Goal: Information Seeking & Learning: Learn about a topic

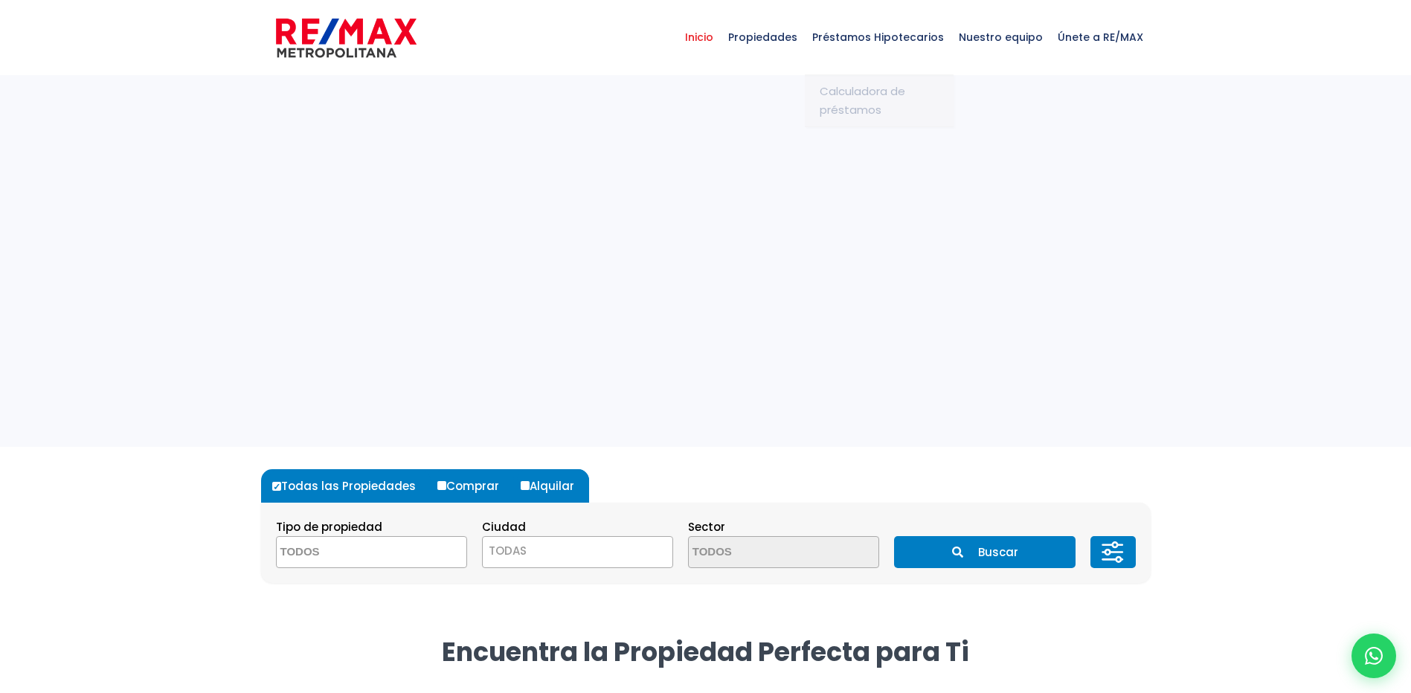
select select
click at [342, 557] on textarea "Search" at bounding box center [349, 553] width 144 height 32
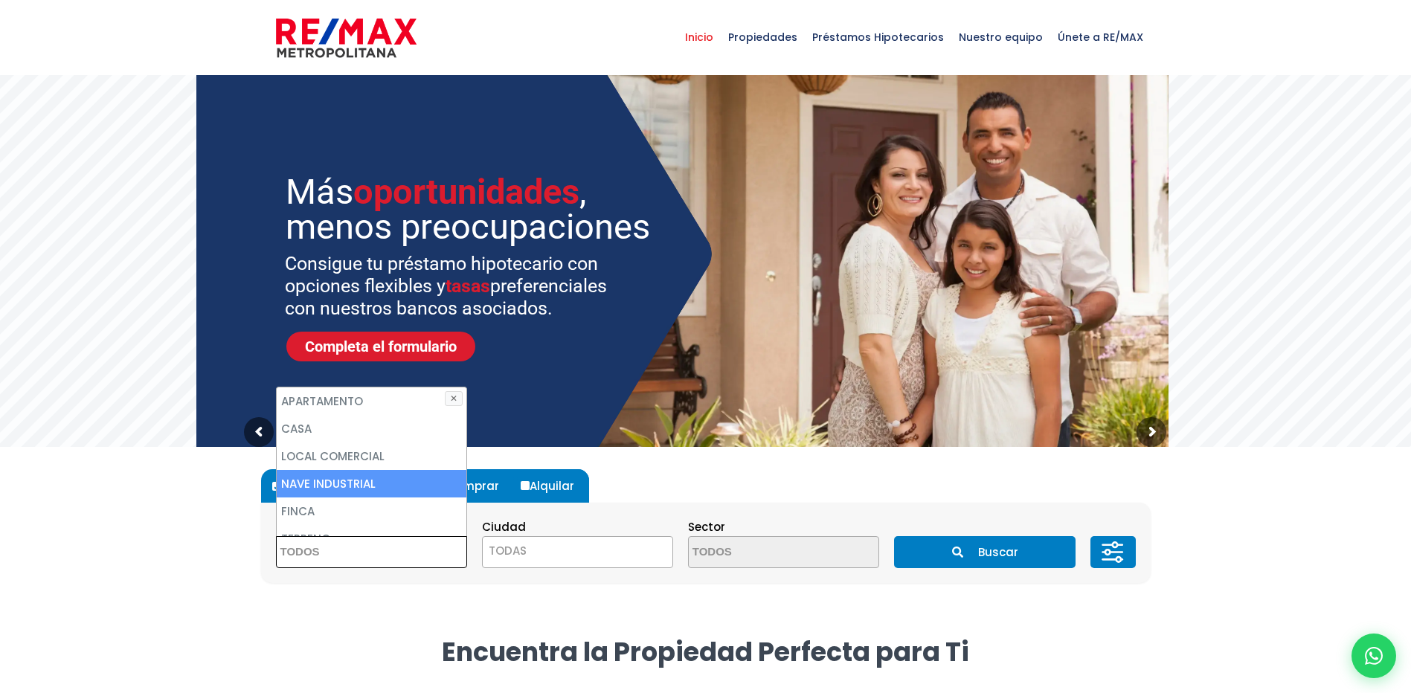
click at [554, 552] on span "TODAS" at bounding box center [578, 551] width 190 height 21
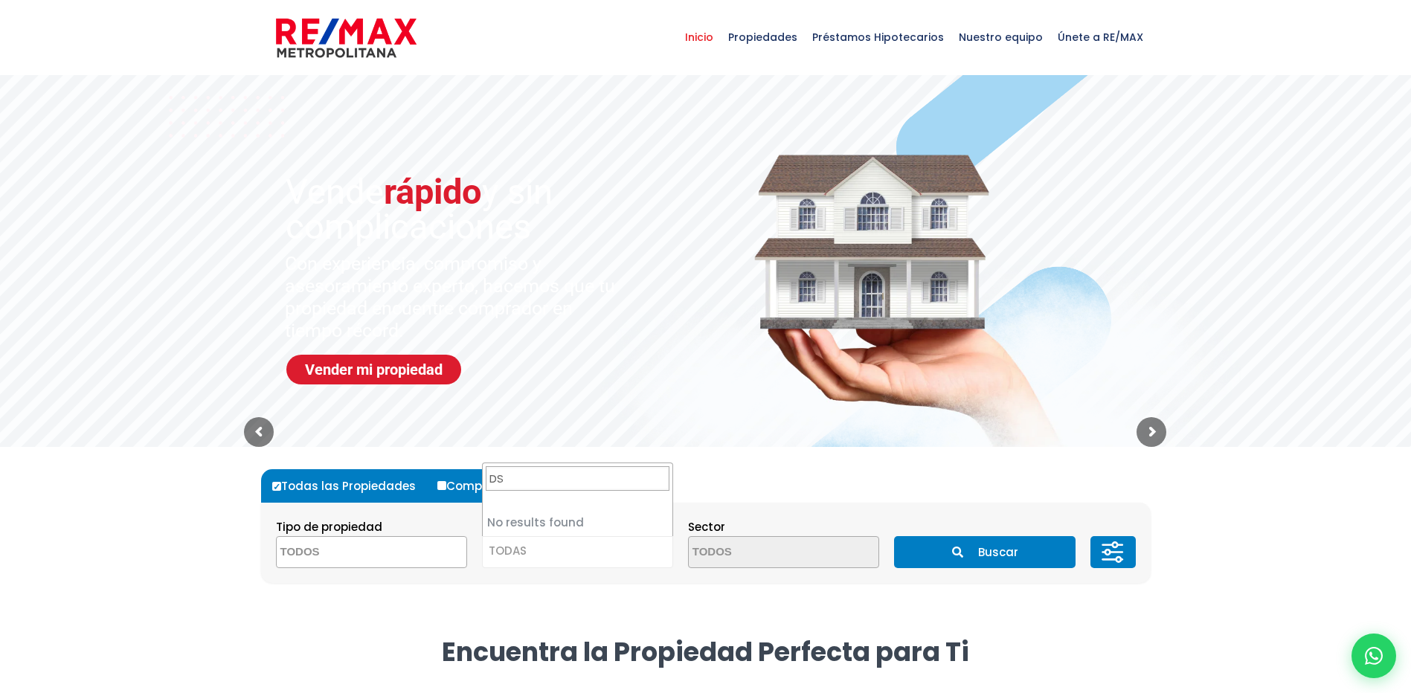
type input "D"
type input "SAN [PERSON_NAME]"
select select "110"
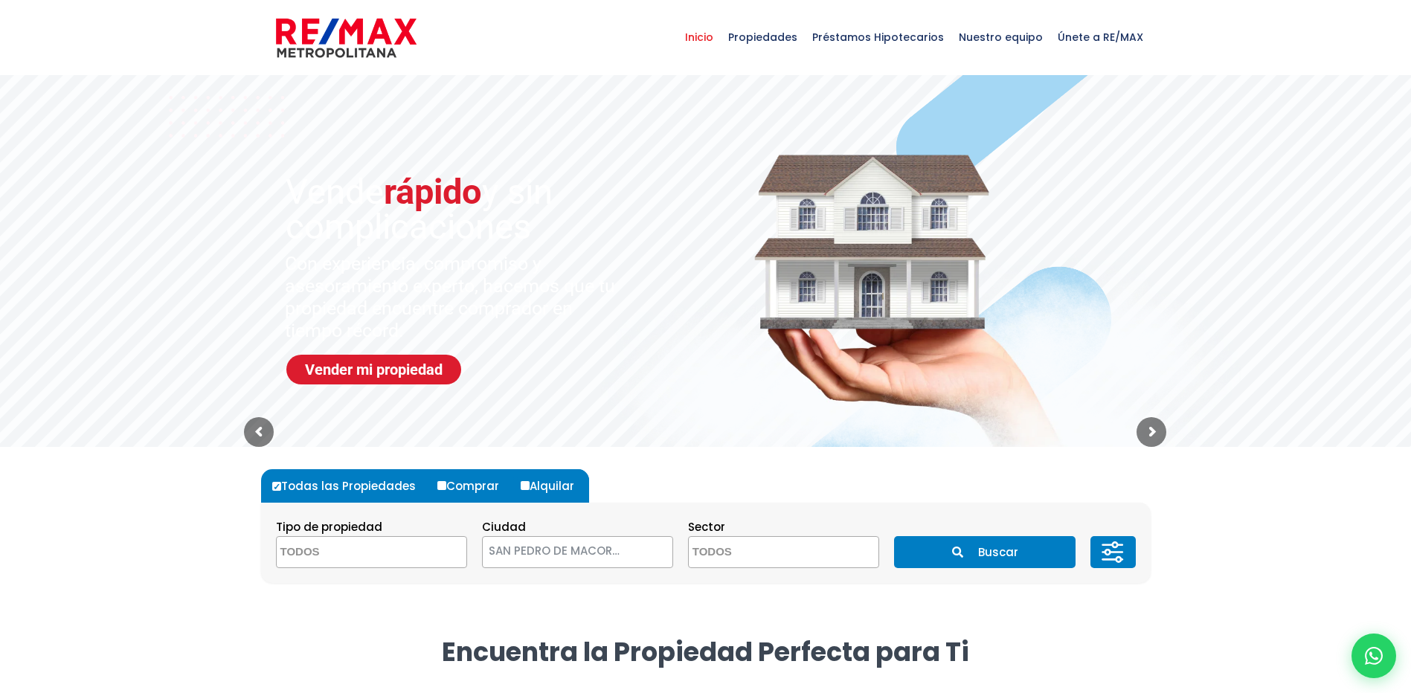
click at [754, 554] on textarea "Search" at bounding box center [761, 553] width 144 height 32
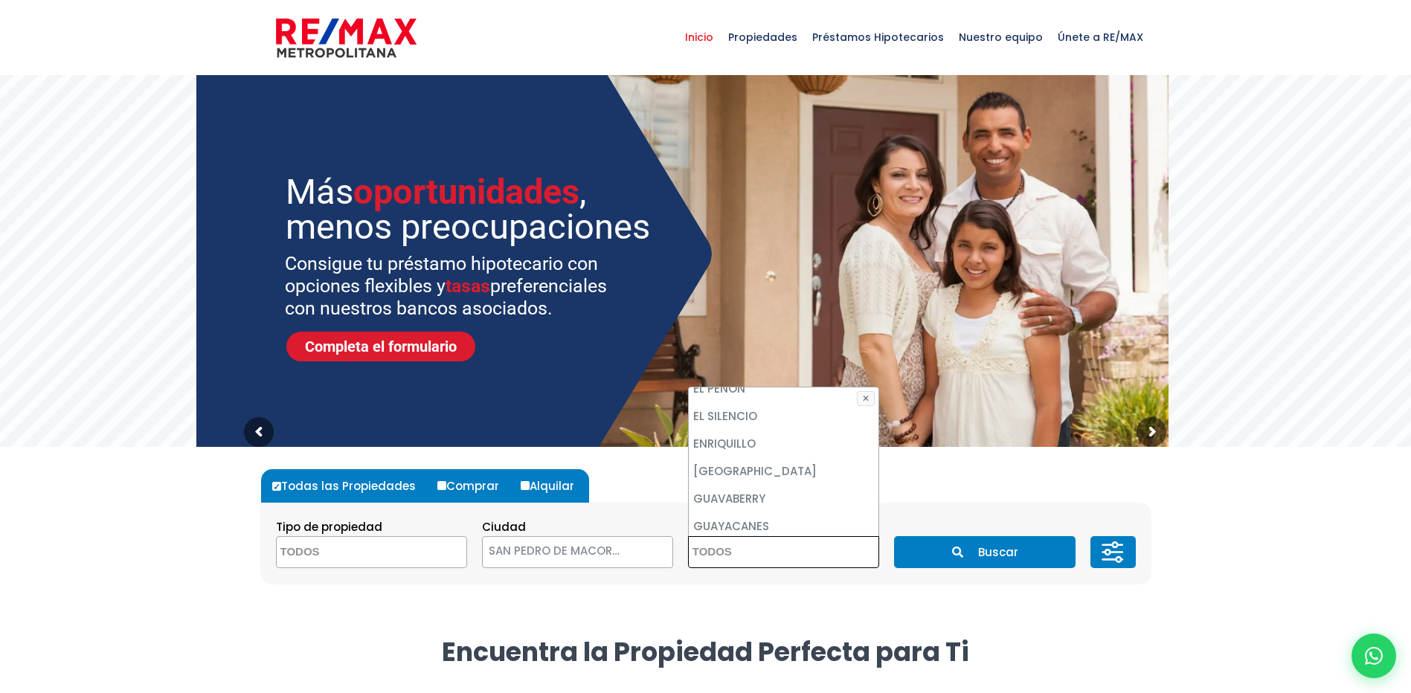
scroll to position [1116, 0]
click at [798, 511] on li "GUAVABERRY" at bounding box center [784, 525] width 190 height 28
select select "16317"
click at [980, 551] on button "Buscar" at bounding box center [985, 552] width 182 height 32
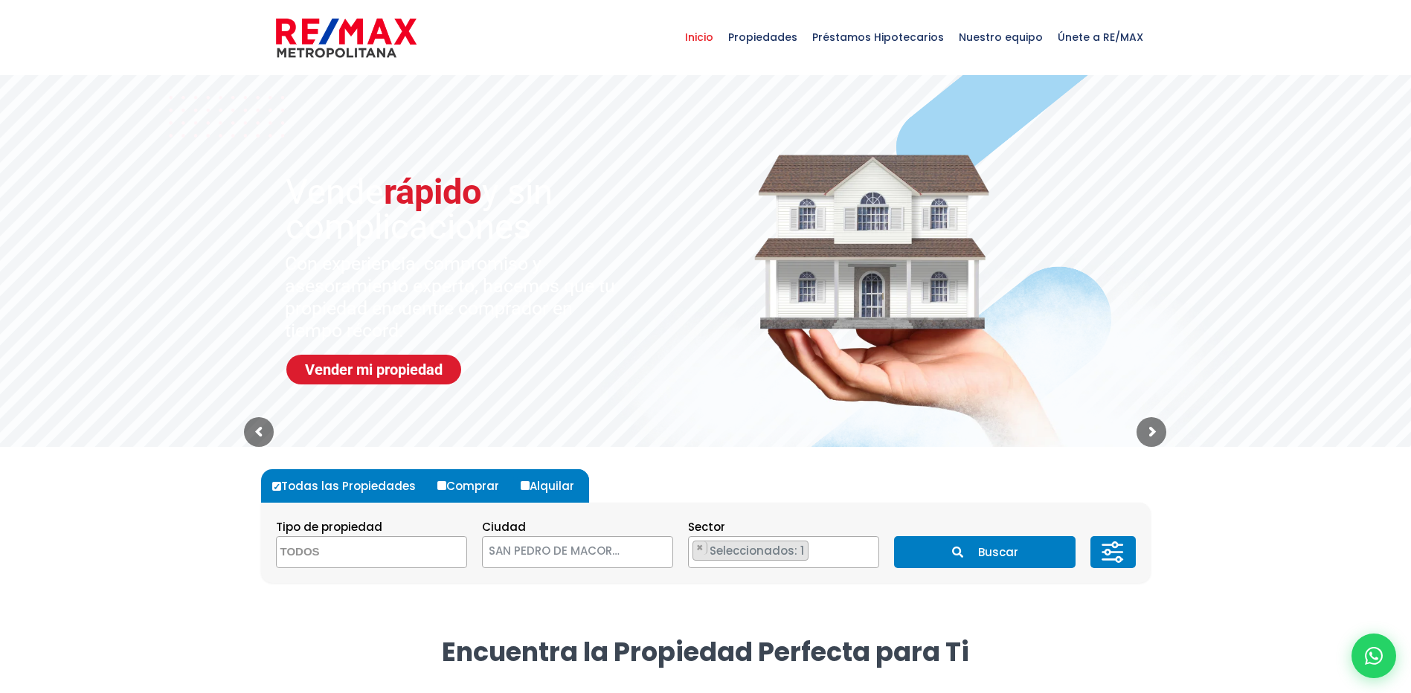
scroll to position [133, 0]
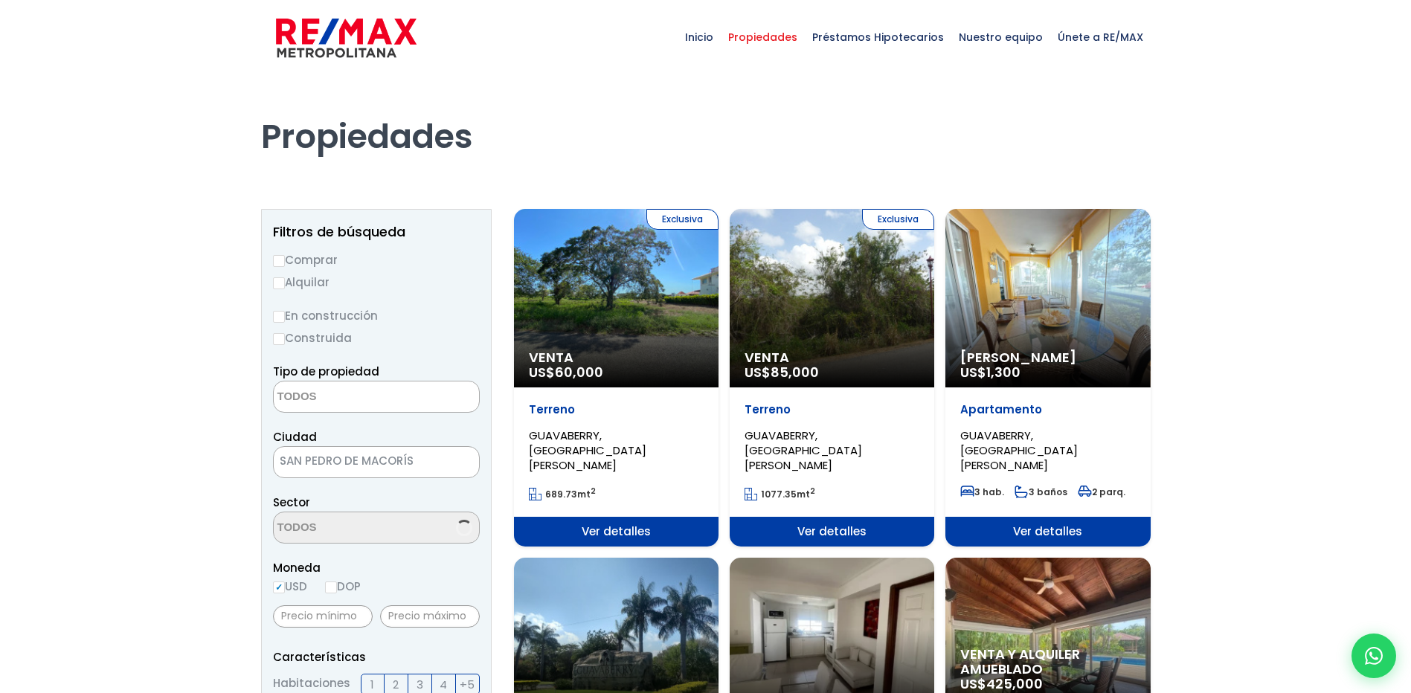
select select
select select "16317"
